Goal: Use online tool/utility: Utilize a website feature to perform a specific function

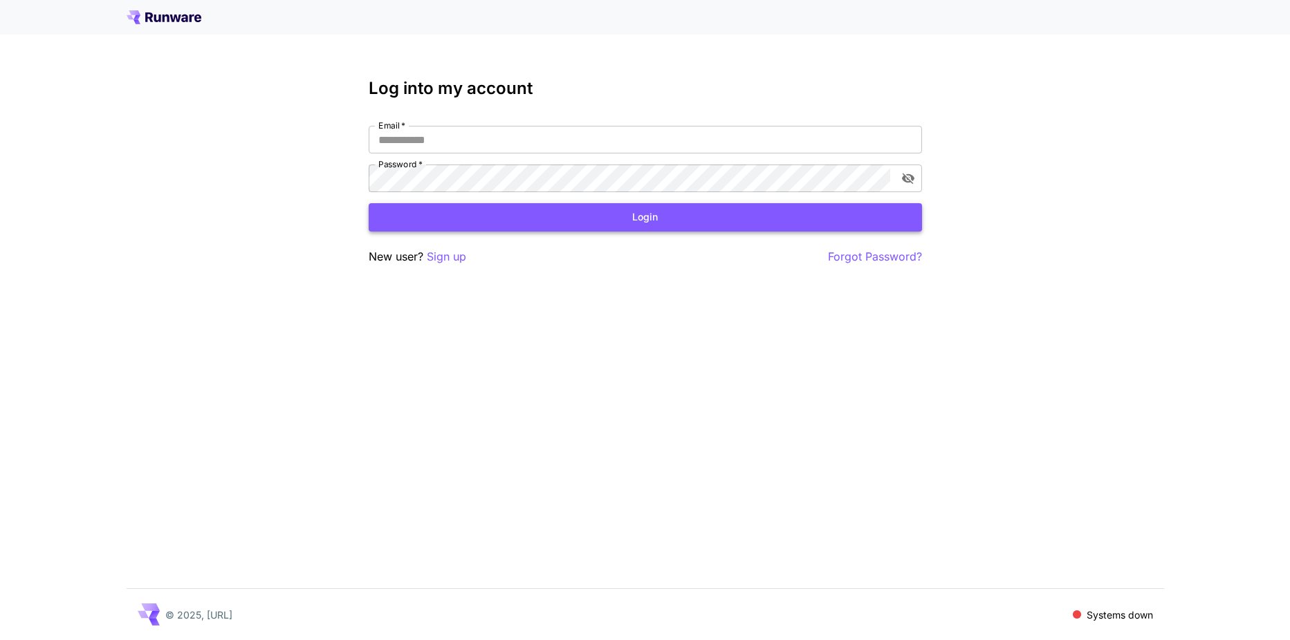
type input "**********"
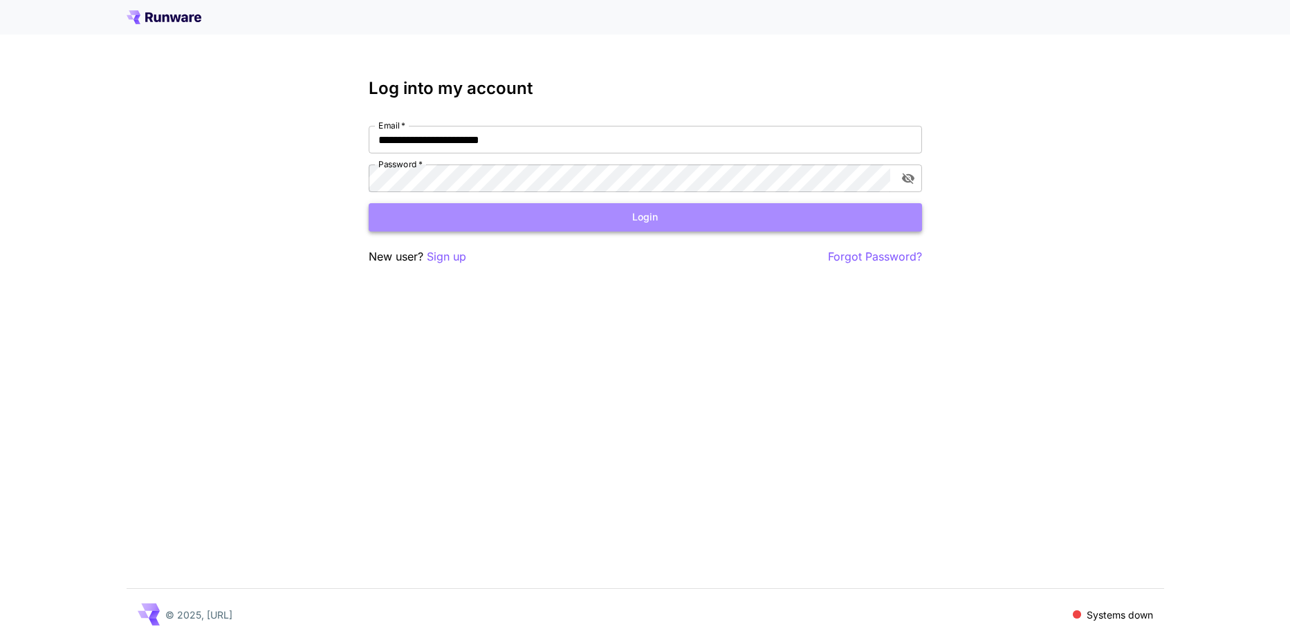
click at [710, 218] on button "Login" at bounding box center [645, 217] width 553 height 28
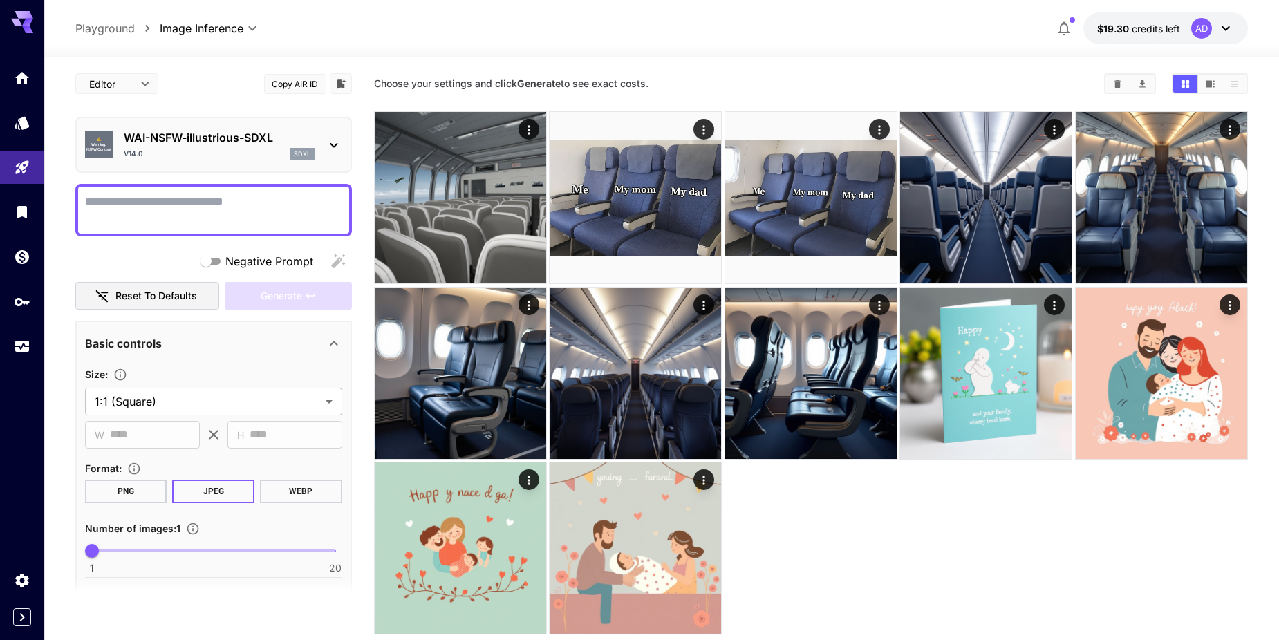
click at [225, 147] on div "WAI-NSFW-illustrious-SDXL v14.0 sdxl" at bounding box center [219, 144] width 191 height 31
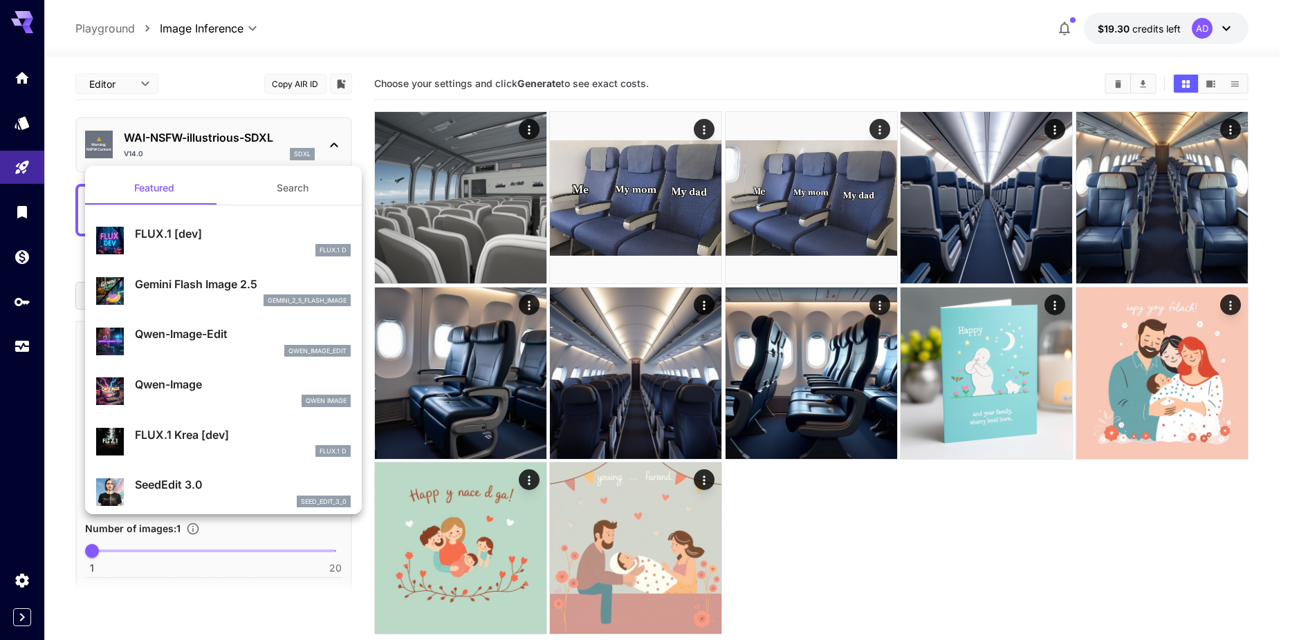
click at [28, 125] on div at bounding box center [645, 320] width 1290 height 640
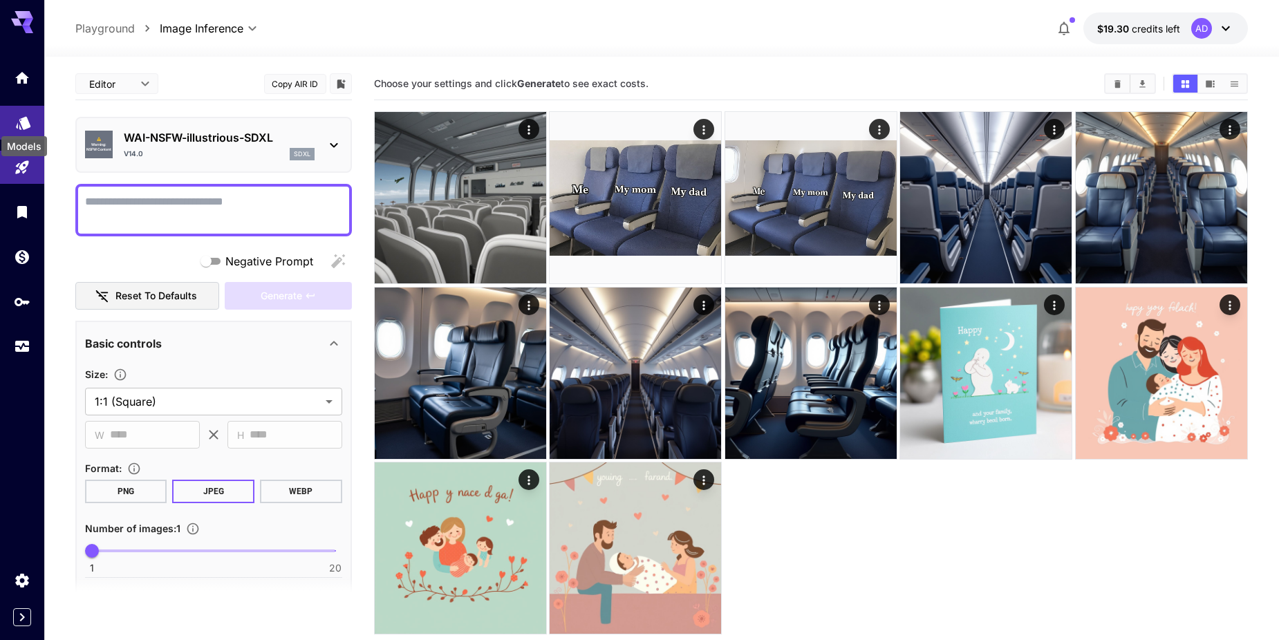
click at [28, 125] on icon "Models" at bounding box center [23, 118] width 17 height 17
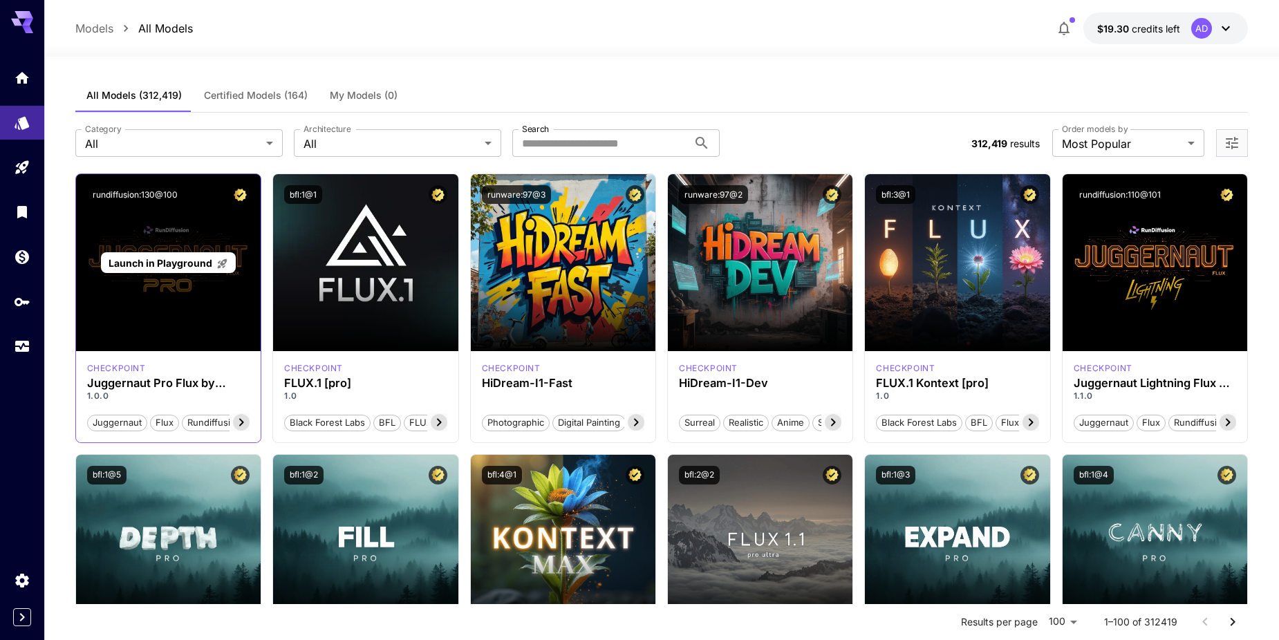
click at [221, 276] on div "Launch in Playground" at bounding box center [168, 262] width 185 height 177
click at [164, 263] on span "Launch in Playground" at bounding box center [161, 263] width 104 height 12
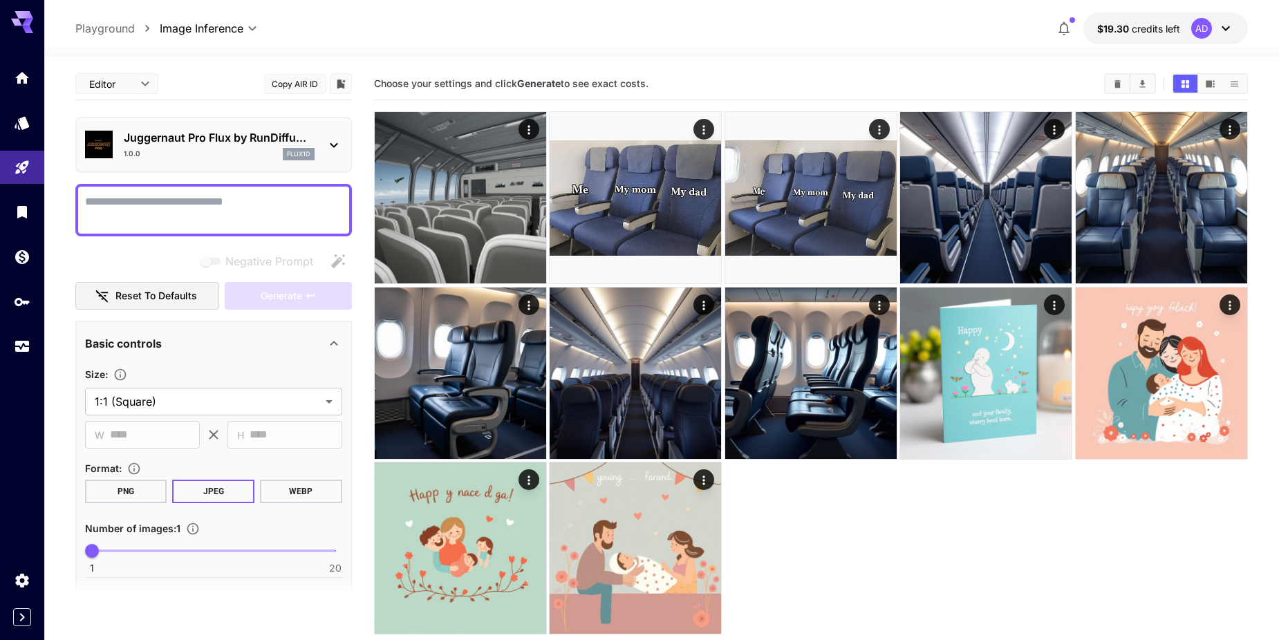
click at [158, 195] on textarea "Negative Prompt" at bounding box center [213, 210] width 257 height 33
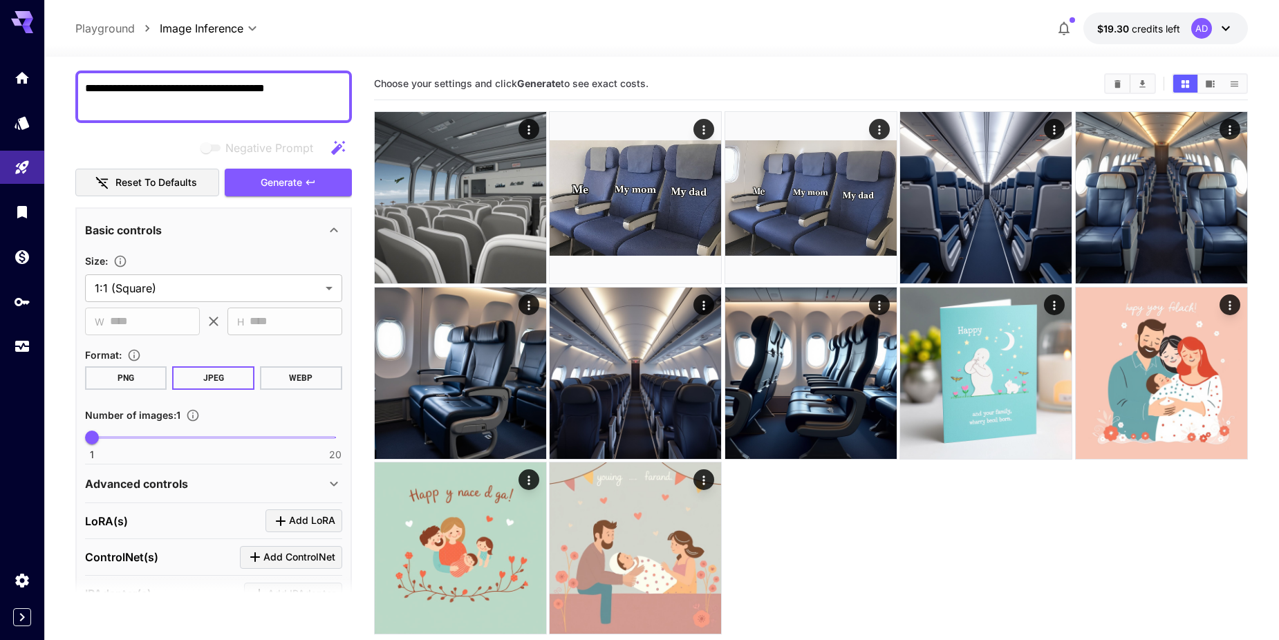
scroll to position [93, 0]
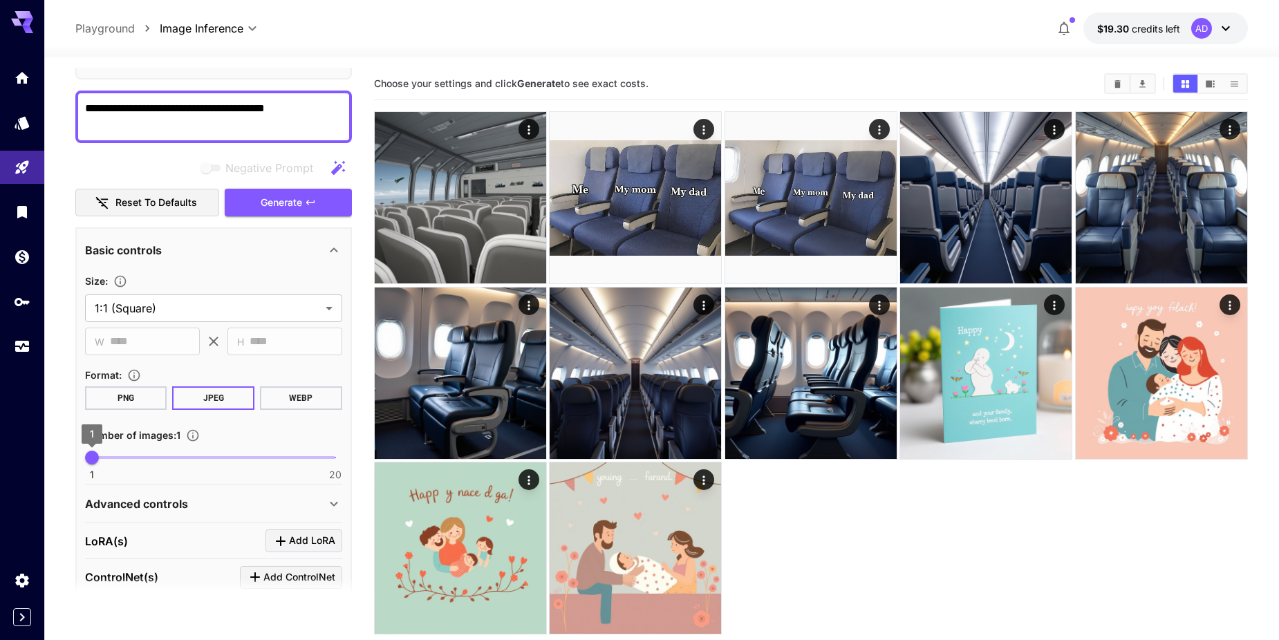
type textarea "**********"
type input "*"
drag, startPoint x: 97, startPoint y: 454, endPoint x: 125, endPoint y: 454, distance: 28.3
click at [125, 454] on span "4" at bounding box center [130, 458] width 14 height 14
click at [299, 206] on span "Generate" at bounding box center [281, 202] width 41 height 17
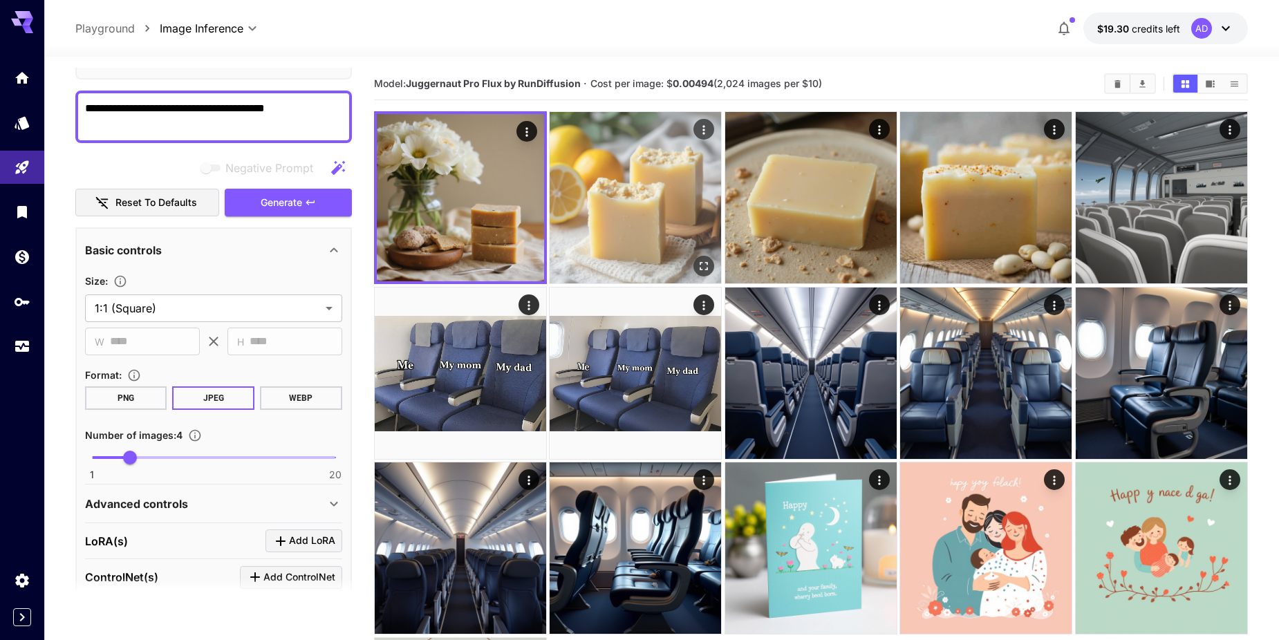
click at [674, 198] on img at bounding box center [635, 197] width 171 height 171
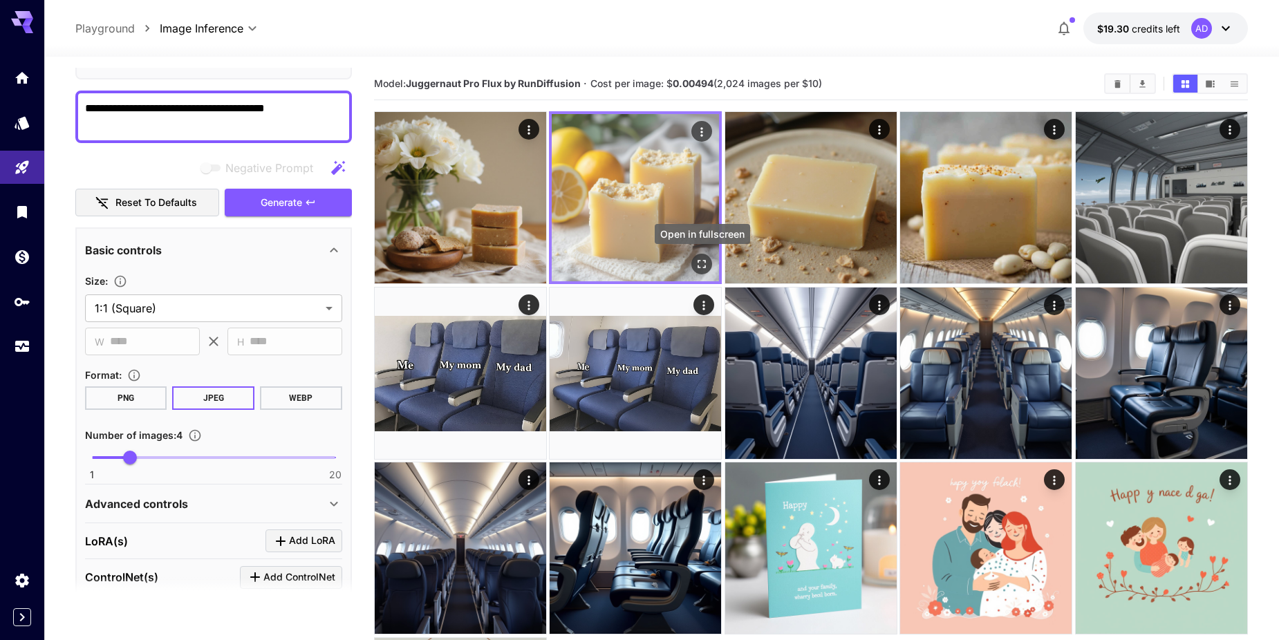
click at [701, 266] on icon "Open in fullscreen" at bounding box center [703, 264] width 14 height 14
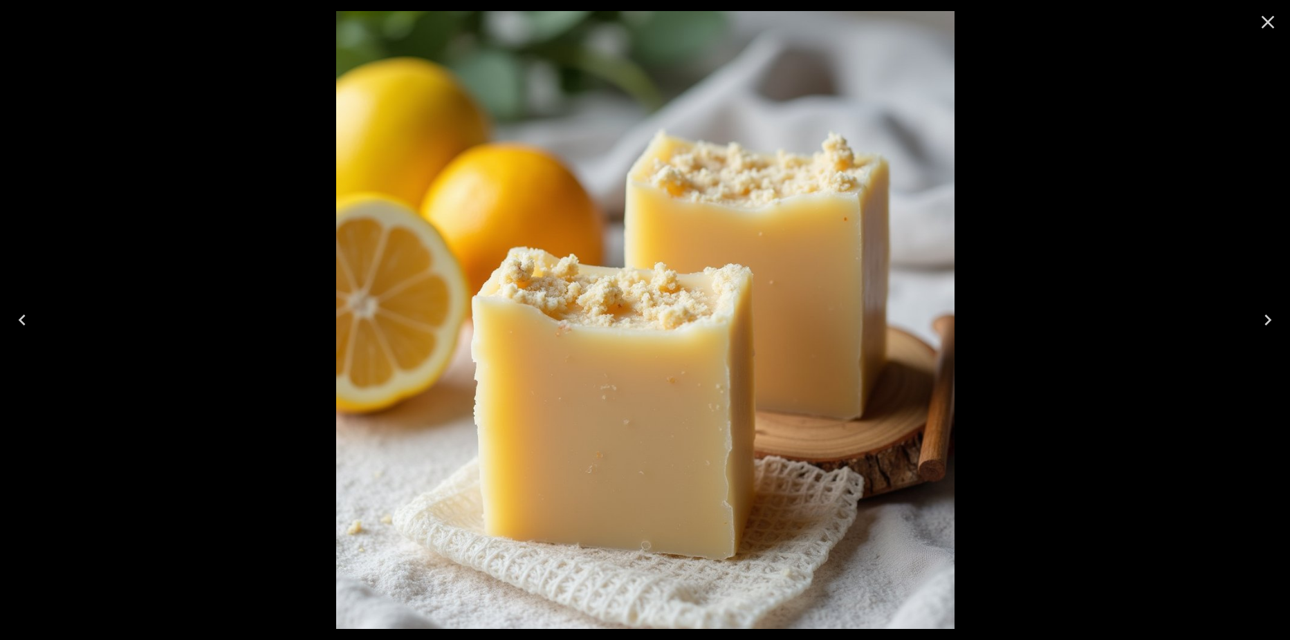
click at [1270, 19] on icon "Close" at bounding box center [1267, 22] width 13 height 13
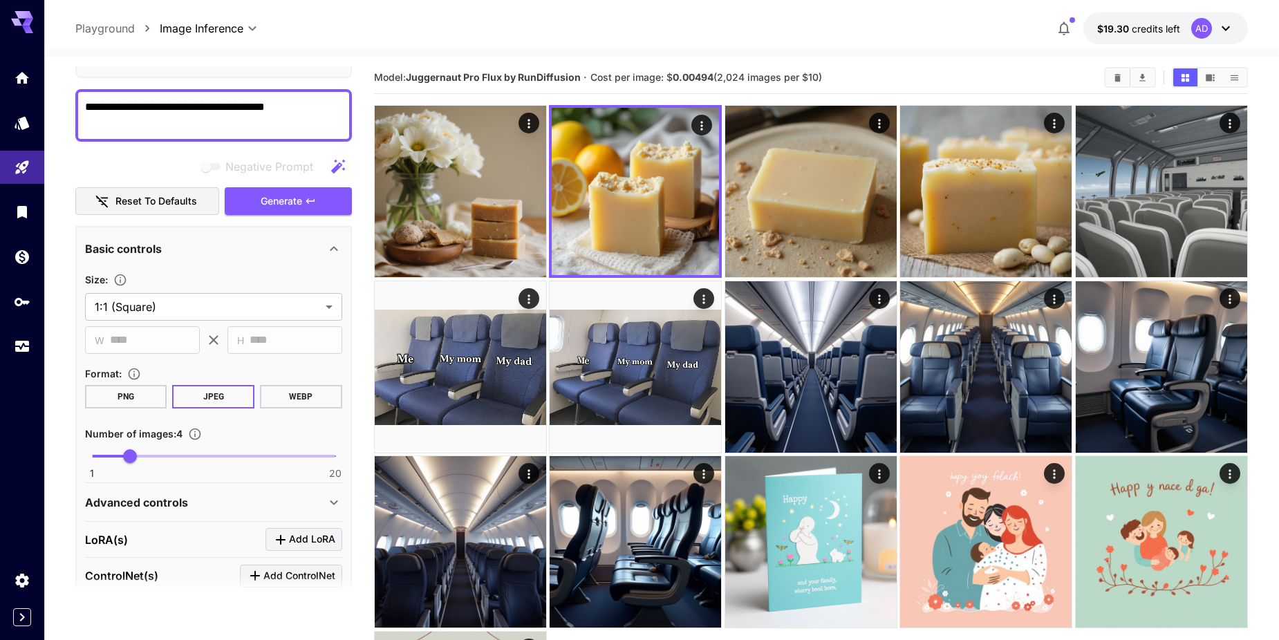
scroll to position [0, 0]
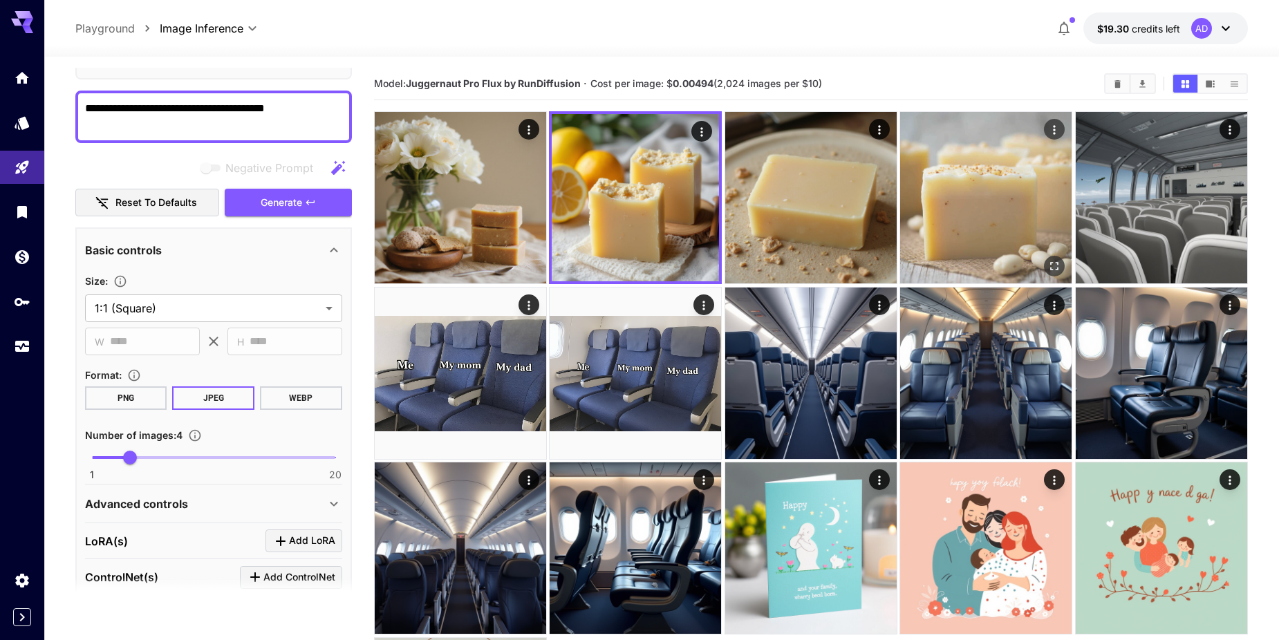
click at [944, 185] on img at bounding box center [985, 197] width 171 height 171
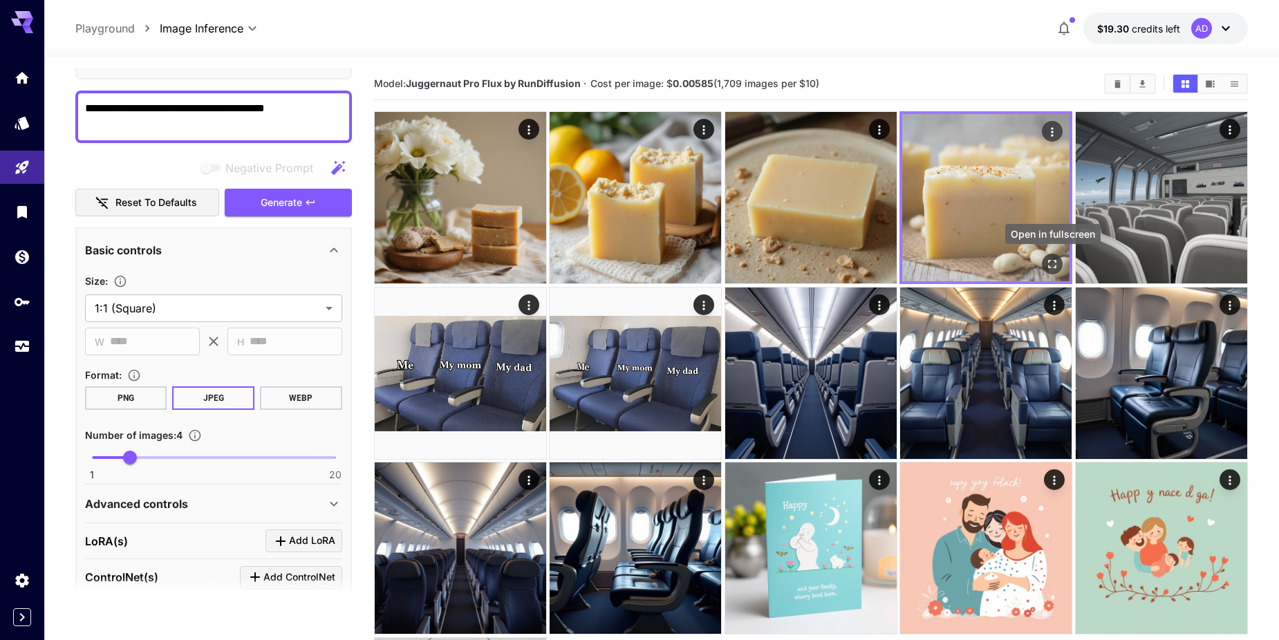
click at [1054, 260] on icon "Open in fullscreen" at bounding box center [1053, 264] width 14 height 14
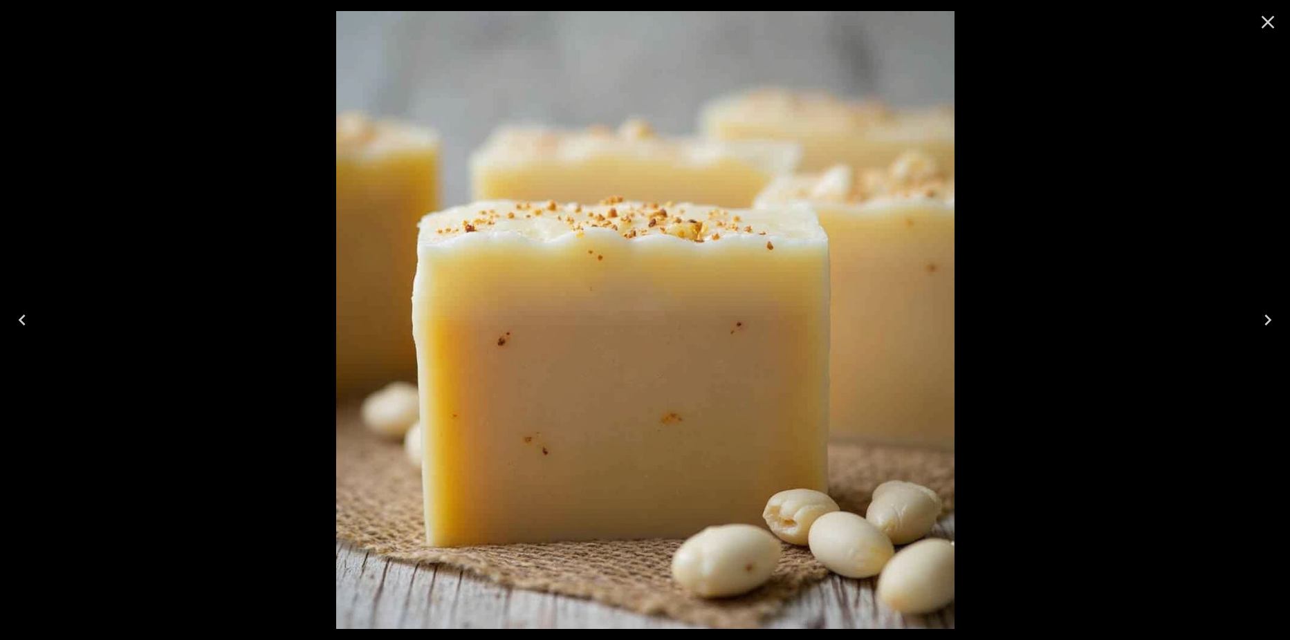
click at [1271, 19] on icon "Close" at bounding box center [1267, 22] width 13 height 13
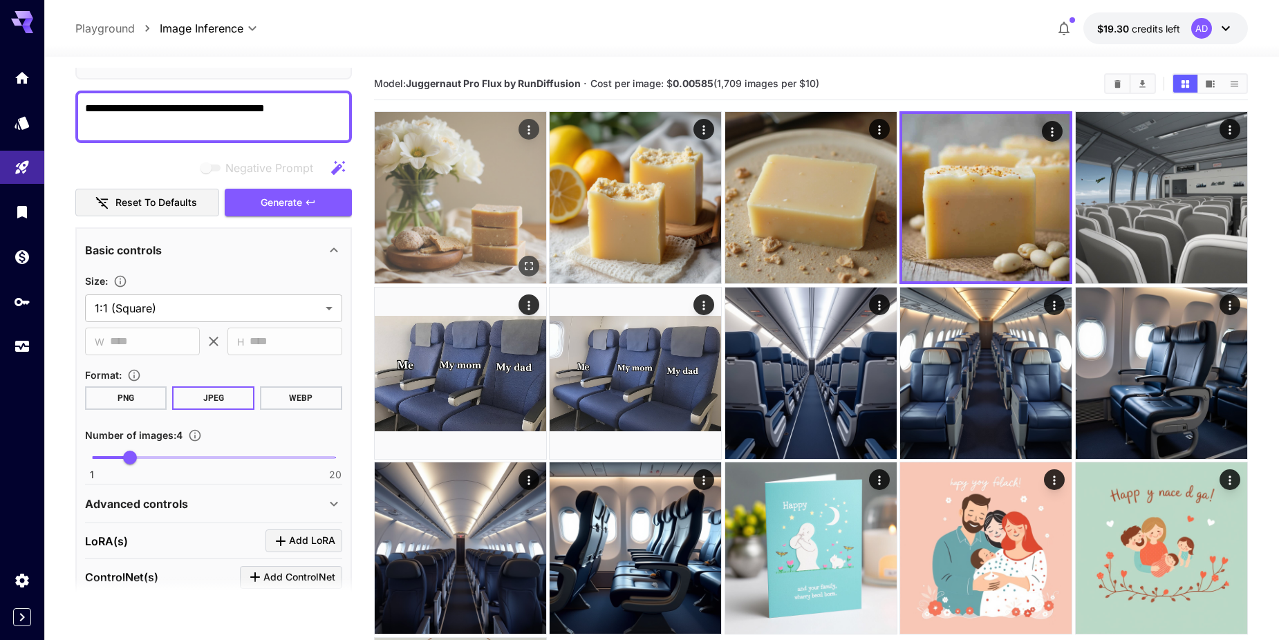
click at [484, 201] on img at bounding box center [460, 197] width 171 height 171
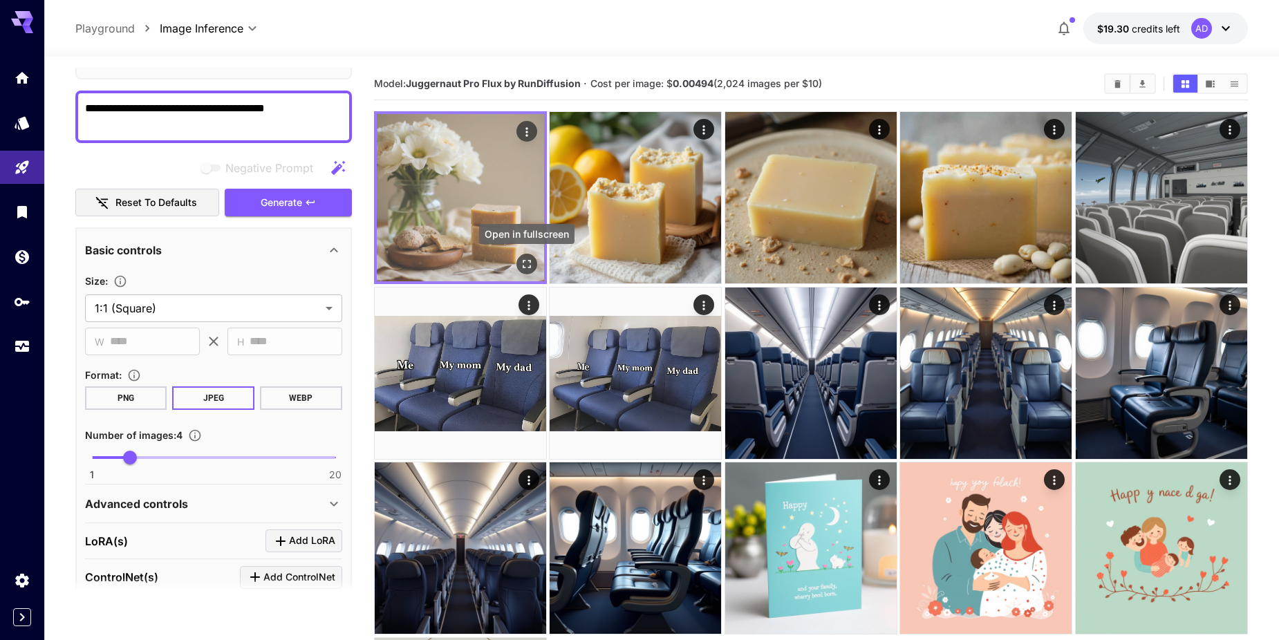
click at [532, 266] on icon "Open in fullscreen" at bounding box center [527, 264] width 14 height 14
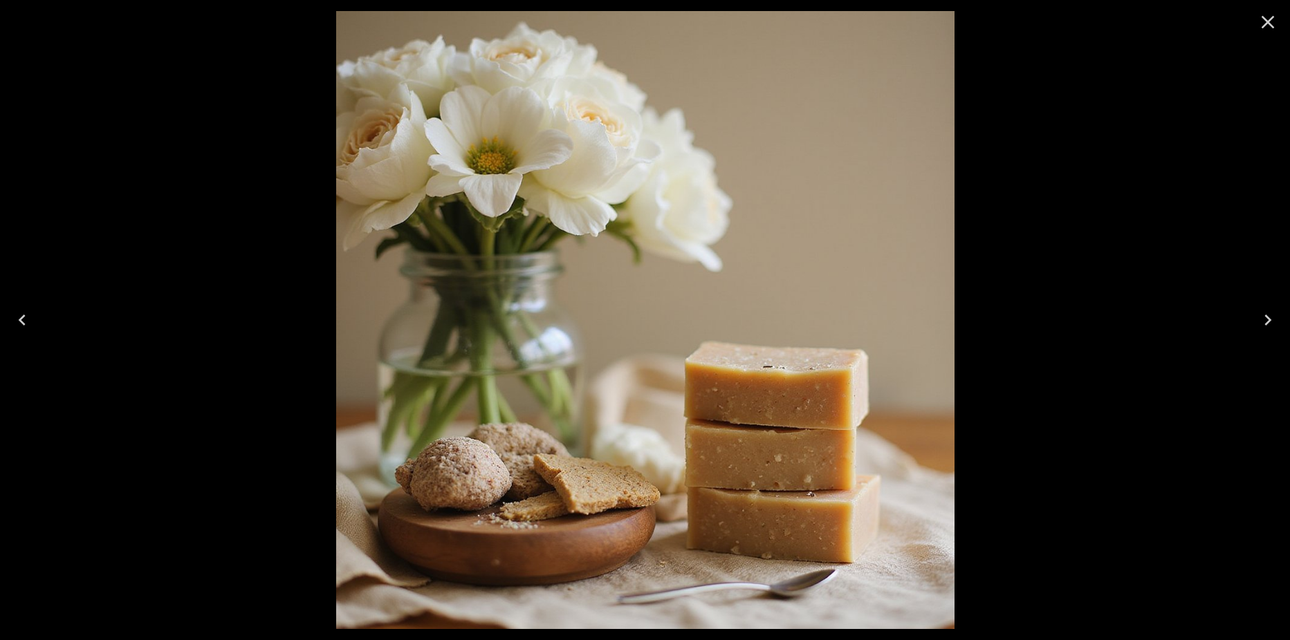
click at [1265, 24] on icon "Close" at bounding box center [1267, 22] width 13 height 13
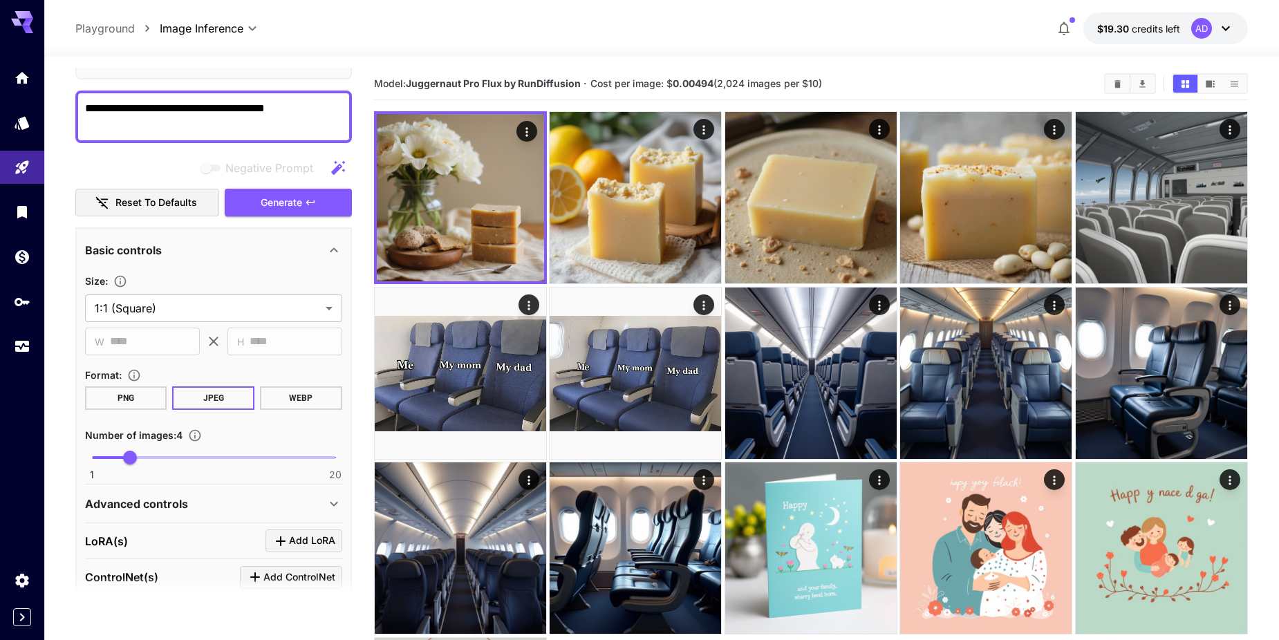
click at [329, 109] on textarea "**********" at bounding box center [213, 116] width 257 height 33
click at [258, 106] on textarea "**********" at bounding box center [213, 116] width 257 height 33
type textarea "**********"
type input "*"
drag, startPoint x: 124, startPoint y: 452, endPoint x: 54, endPoint y: 454, distance: 70.5
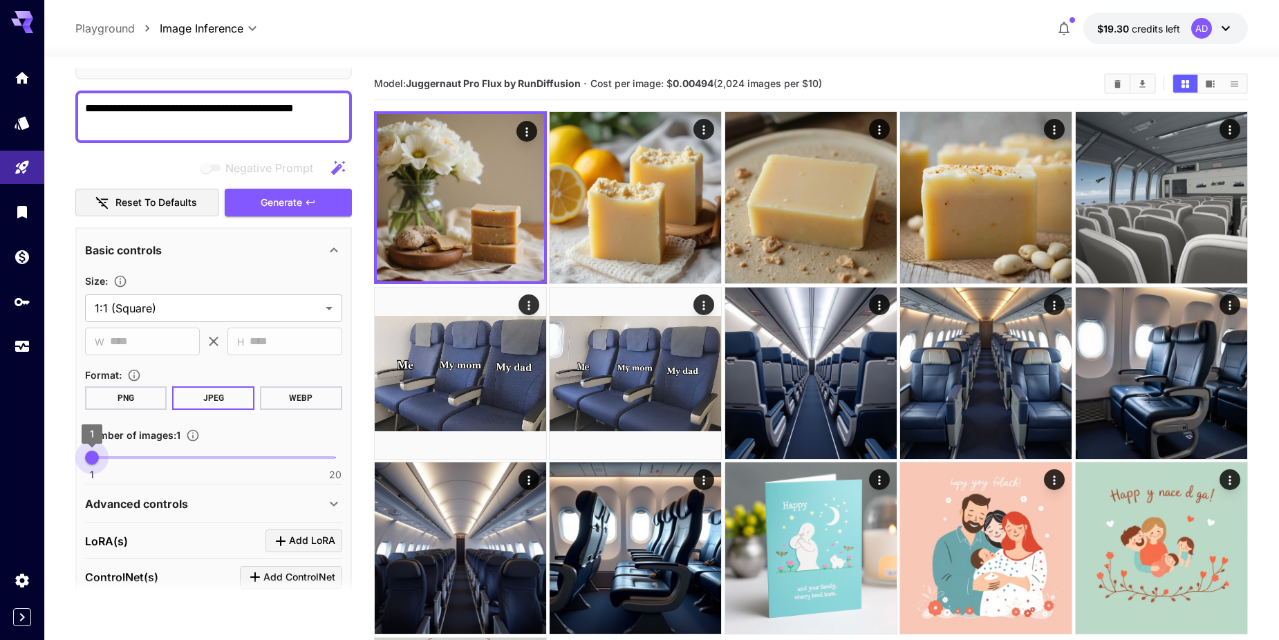
click at [54, 454] on section "**********" at bounding box center [661, 454] width 1235 height 795
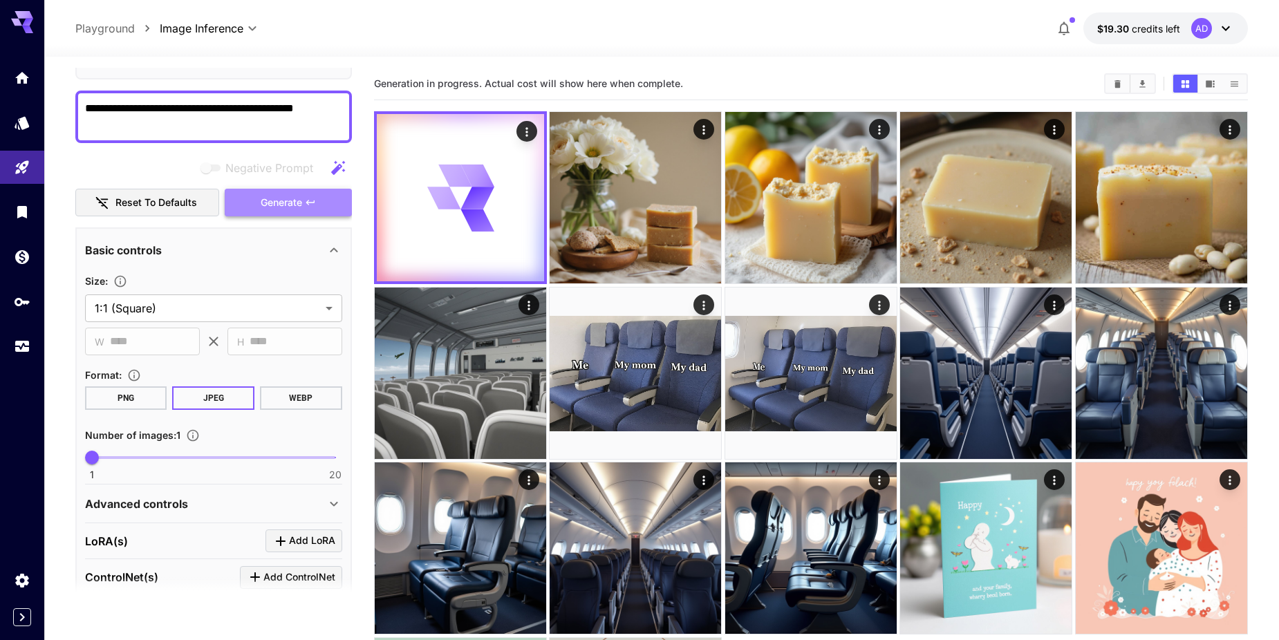
click at [328, 198] on button "Generate" at bounding box center [288, 203] width 127 height 28
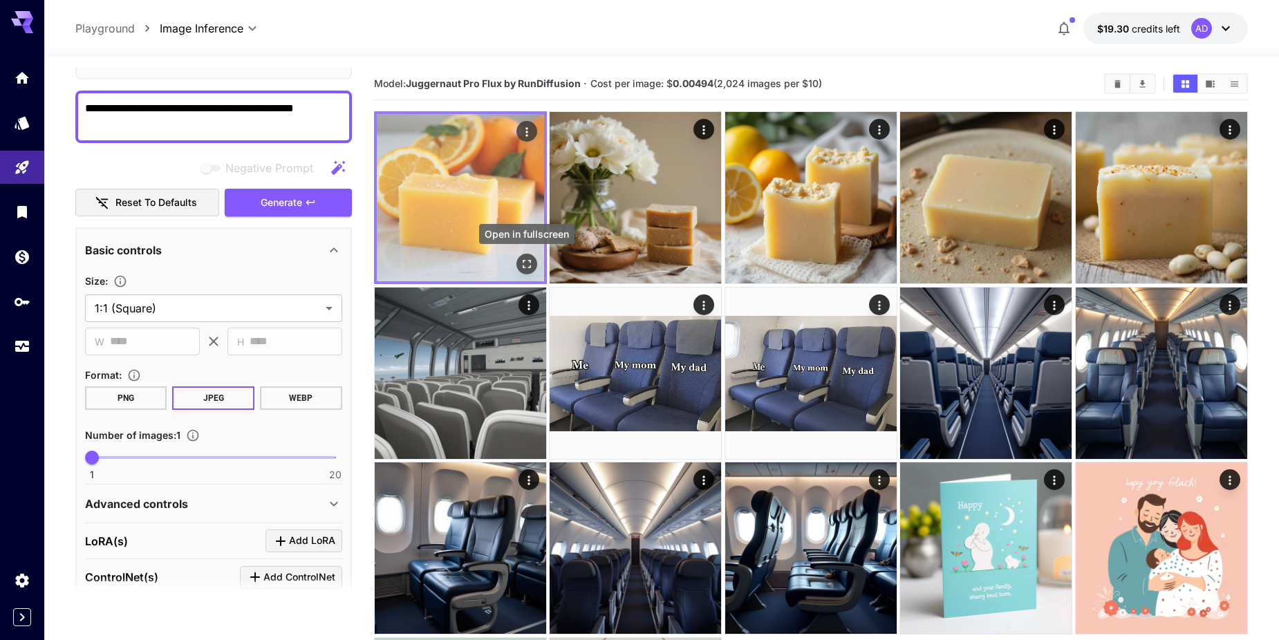
click at [527, 260] on icon "Open in fullscreen" at bounding box center [527, 264] width 14 height 14
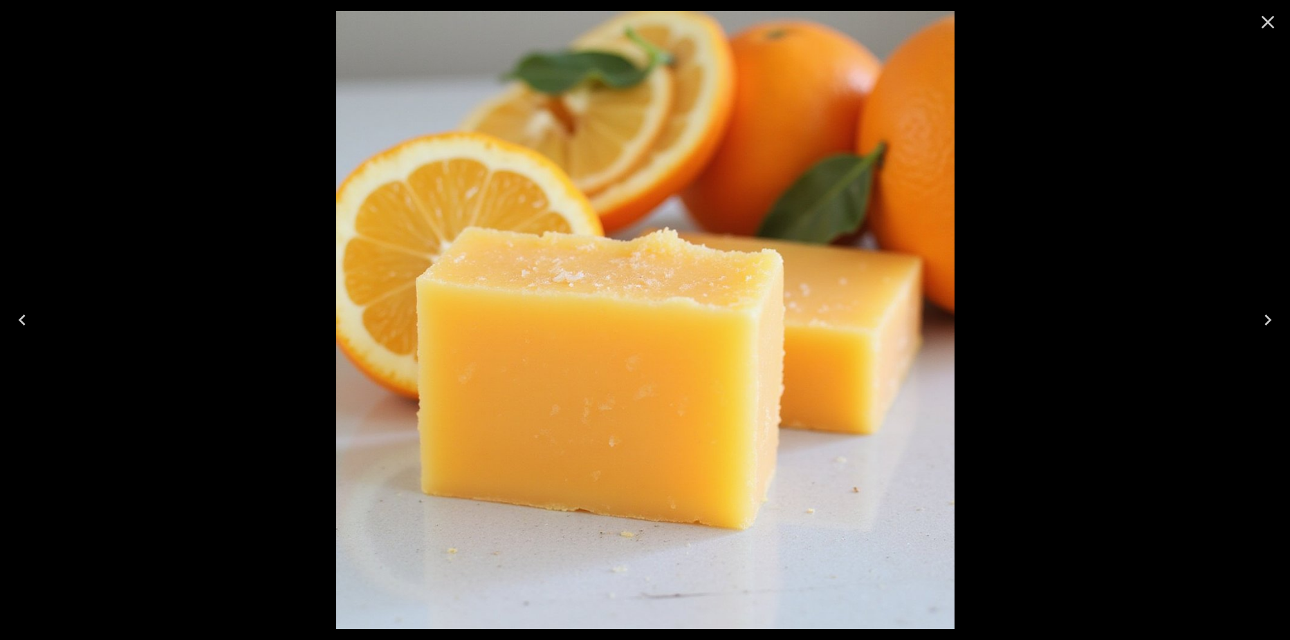
click at [1265, 22] on icon "Close" at bounding box center [1267, 22] width 22 height 22
